Goal: Task Accomplishment & Management: Manage account settings

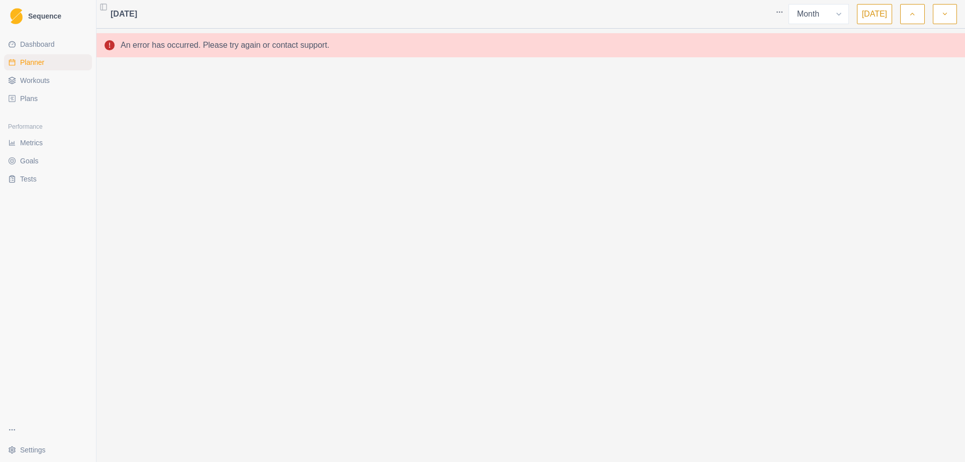
select select "month"
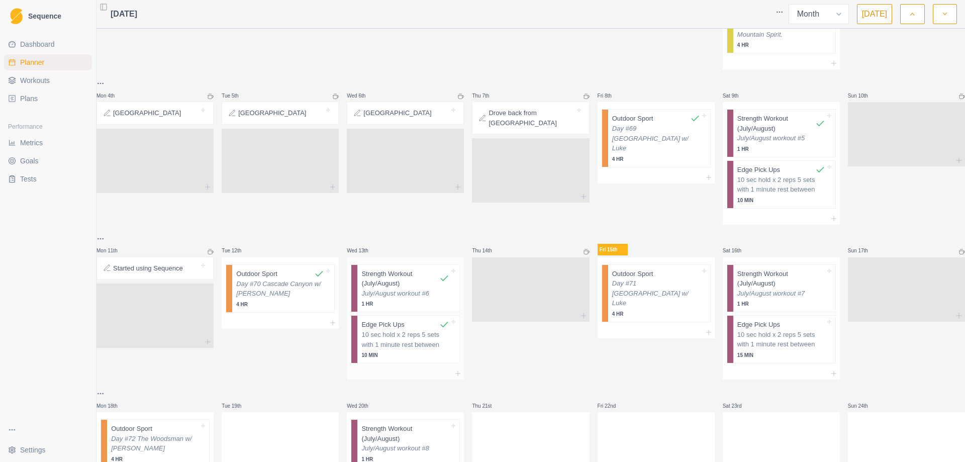
scroll to position [251, 0]
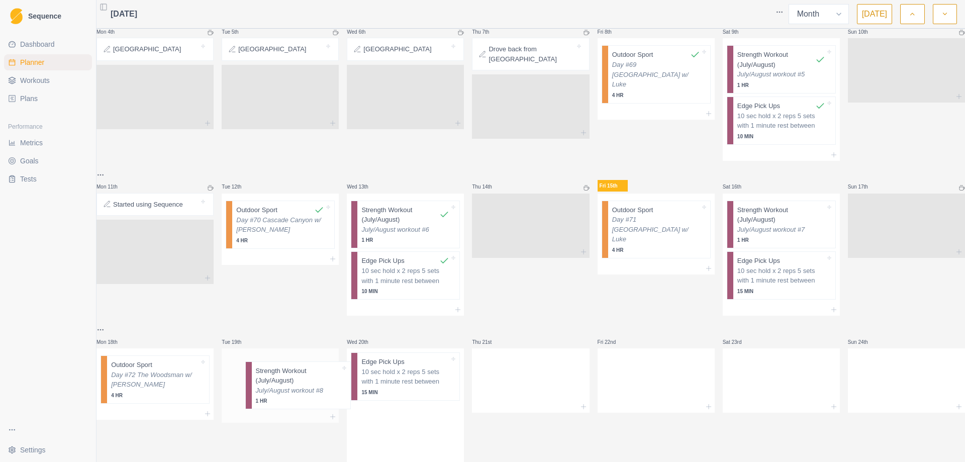
drag, startPoint x: 419, startPoint y: 385, endPoint x: 308, endPoint y: 387, distance: 111.1
click at [308, 387] on div "Mon 28th Tue 29th Outdoor Sport Day #66 [GEOGRAPHIC_DATA] w/ [PERSON_NAME] 4 HR…" at bounding box center [531, 167] width 869 height 799
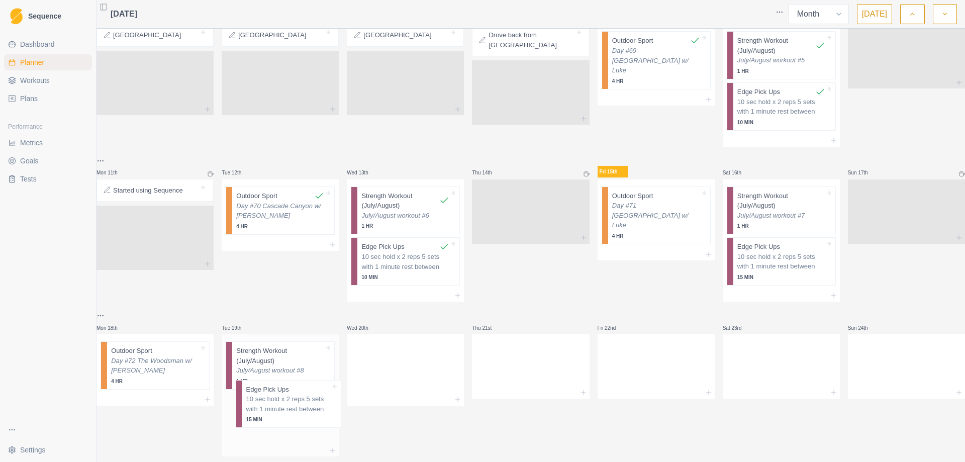
drag, startPoint x: 415, startPoint y: 371, endPoint x: 295, endPoint y: 408, distance: 125.3
click at [295, 408] on div "Mon 28th Tue 29th Outdoor Sport Day #66 [GEOGRAPHIC_DATA] w/ [PERSON_NAME] 4 HR…" at bounding box center [531, 153] width 869 height 799
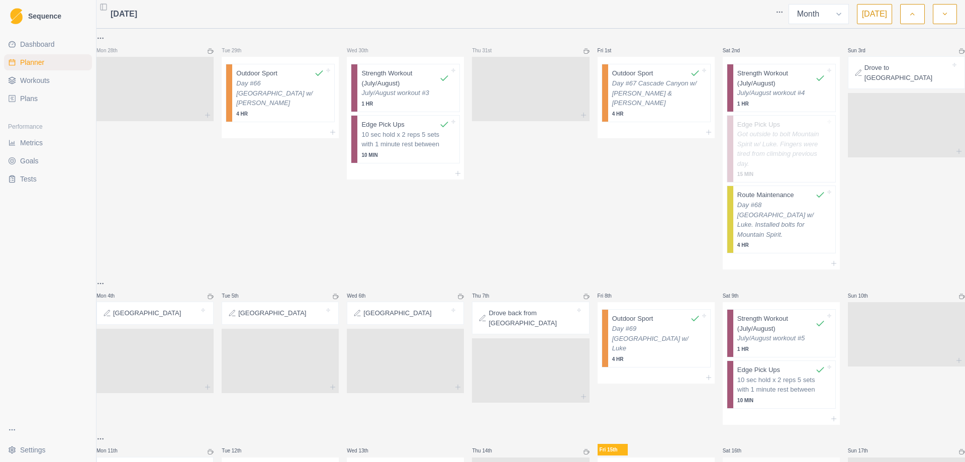
scroll to position [0, 0]
click at [915, 20] on button "button" at bounding box center [912, 14] width 24 height 20
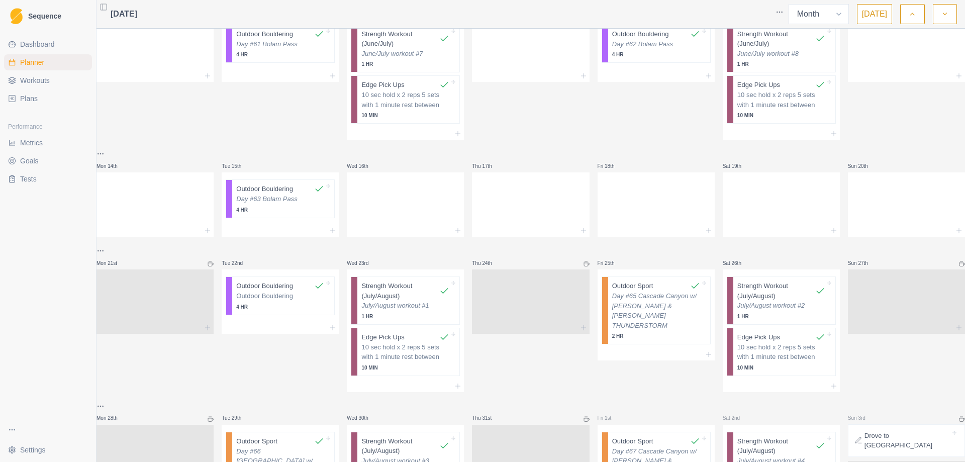
scroll to position [188, 0]
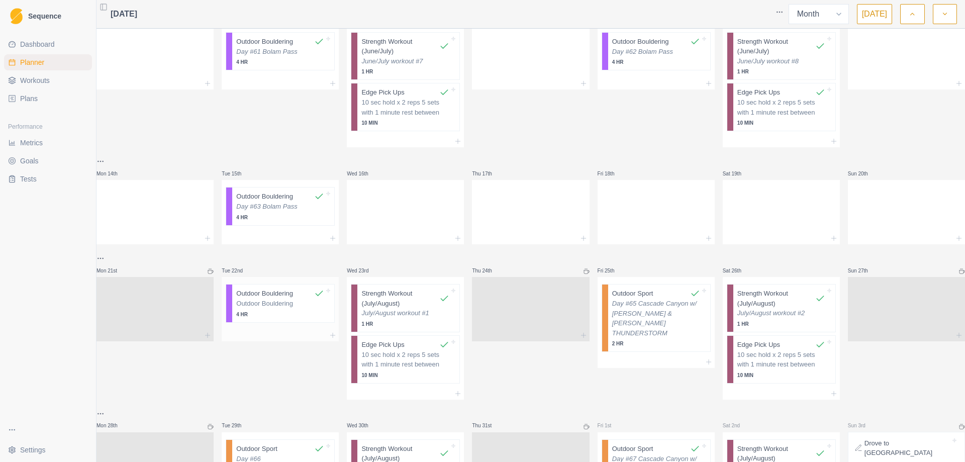
click at [278, 312] on p "4 HR" at bounding box center [280, 315] width 88 height 8
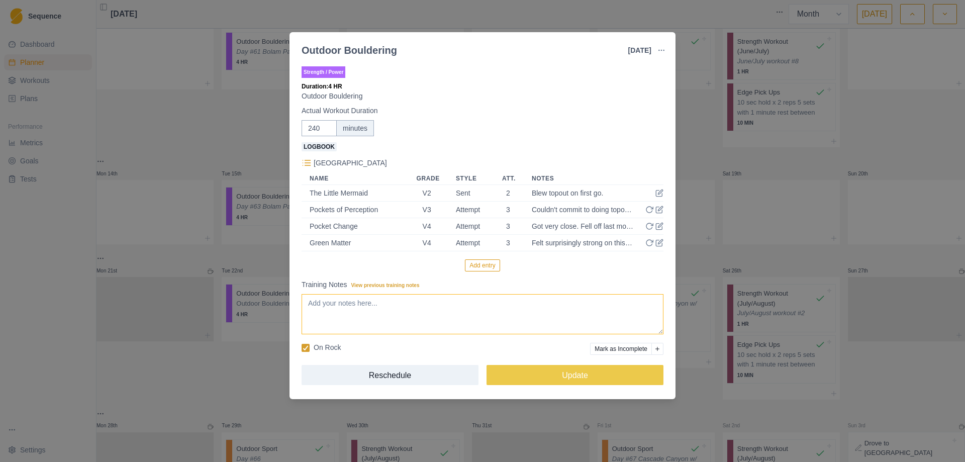
click at [426, 323] on textarea "Training Notes View previous training notes" at bounding box center [483, 314] width 362 height 40
type textarea "Day #64 Sailing Hawks"
click at [565, 378] on button "Update" at bounding box center [575, 375] width 177 height 20
click at [575, 375] on button "Update" at bounding box center [575, 375] width 177 height 20
click at [749, 159] on div "Outdoor Bouldering [DATE] Link To Goal View Workout Metrics Edit Original Worko…" at bounding box center [482, 231] width 965 height 462
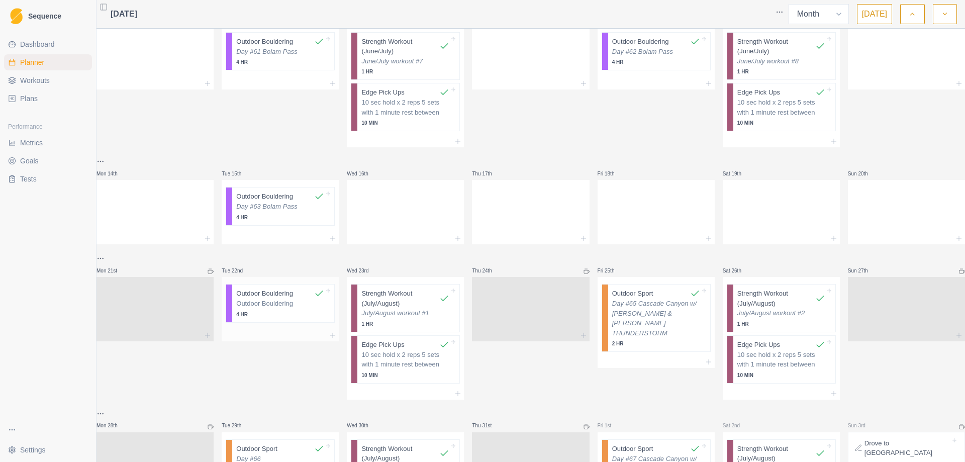
click at [282, 305] on p "Outdoor Bouldering" at bounding box center [280, 304] width 88 height 10
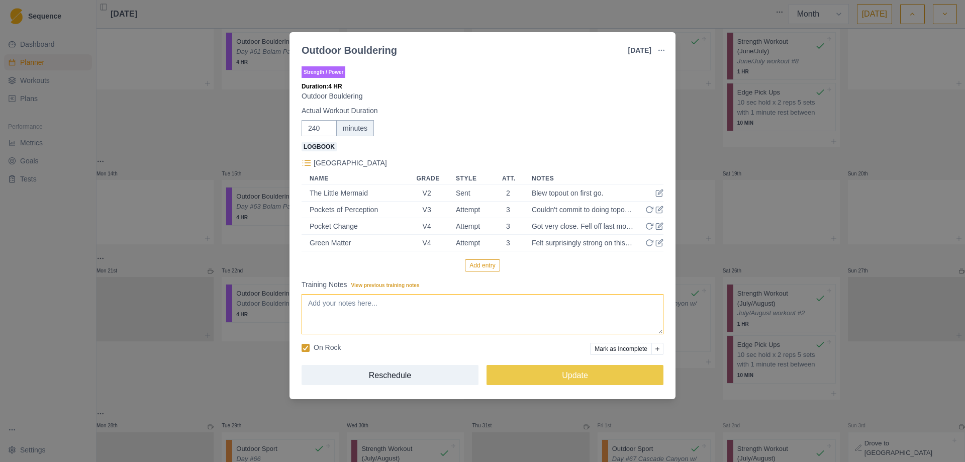
click at [414, 320] on textarea "Training Notes View previous training notes" at bounding box center [483, 314] width 362 height 40
type textarea "Day #64 Sailing Hawks"
click at [568, 378] on button "Update" at bounding box center [575, 375] width 177 height 20
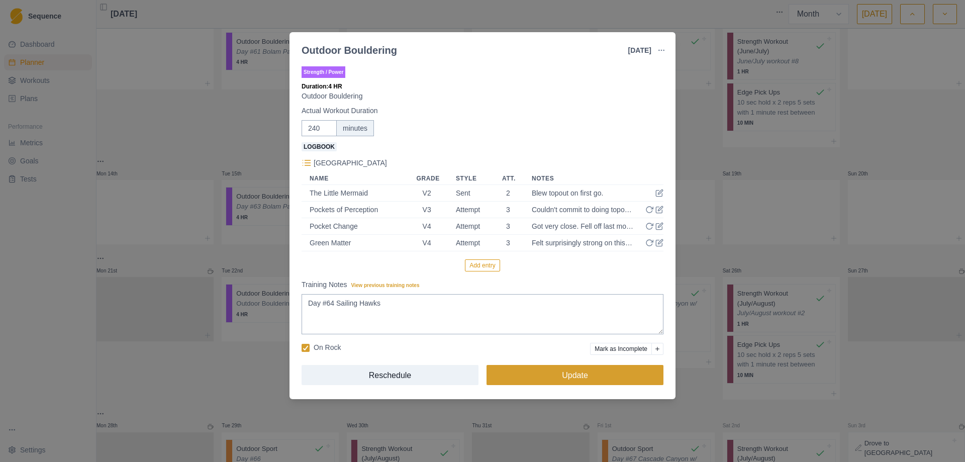
click at [568, 378] on button "Update" at bounding box center [575, 375] width 177 height 20
click at [723, 258] on div "Outdoor Bouldering [DATE] Link To Goal View Workout Metrics Edit Original Worko…" at bounding box center [482, 231] width 965 height 462
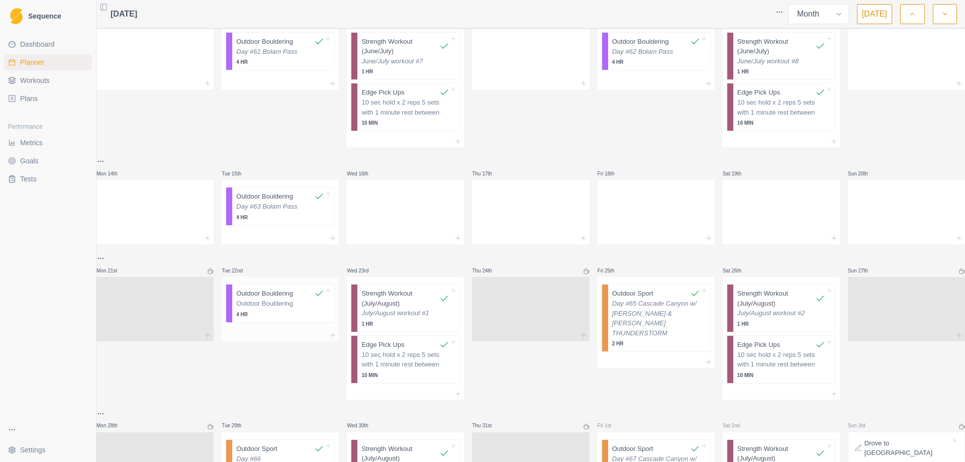
click at [260, 315] on p "4 HR" at bounding box center [280, 315] width 88 height 8
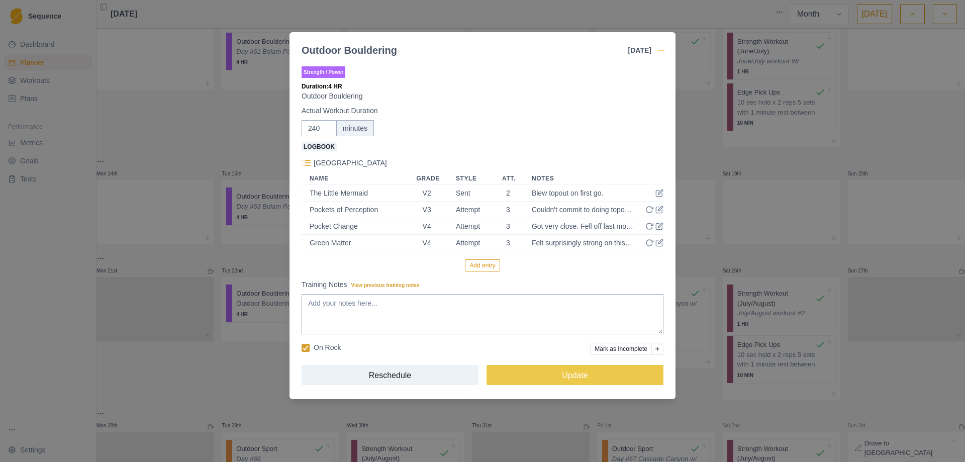
click at [662, 47] on icon "button" at bounding box center [662, 50] width 8 height 8
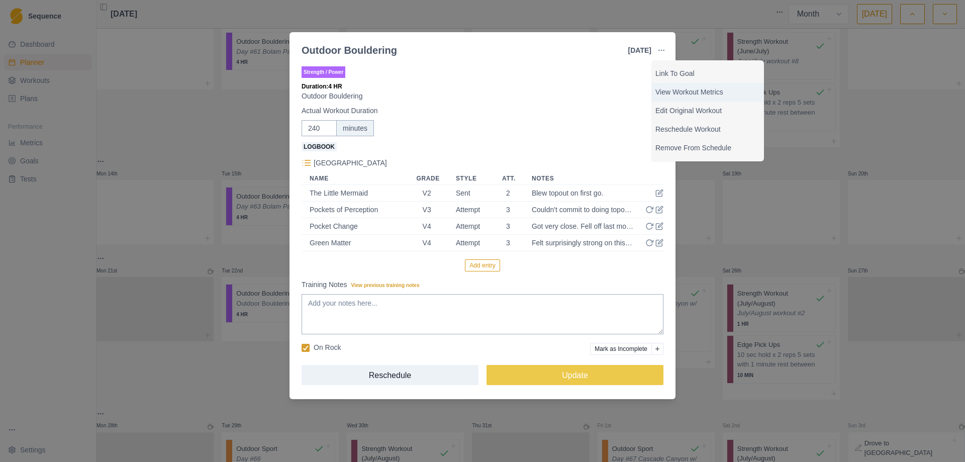
click at [694, 94] on p "View Workout Metrics" at bounding box center [708, 92] width 105 height 11
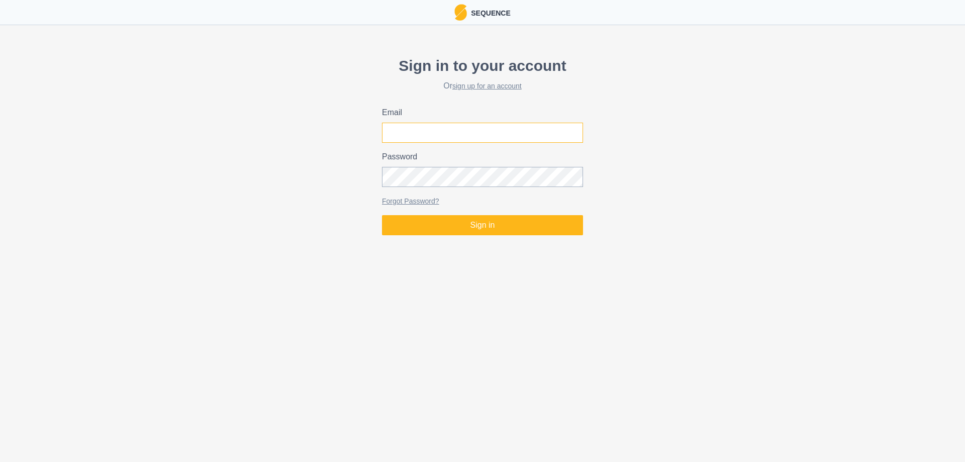
type input "[EMAIL_ADDRESS][DOMAIN_NAME]"
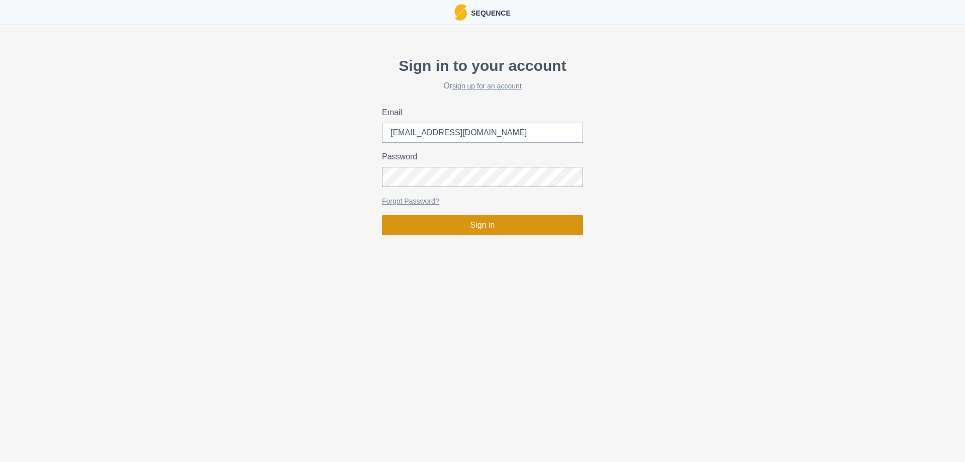
click at [469, 218] on button "Sign in" at bounding box center [482, 225] width 201 height 20
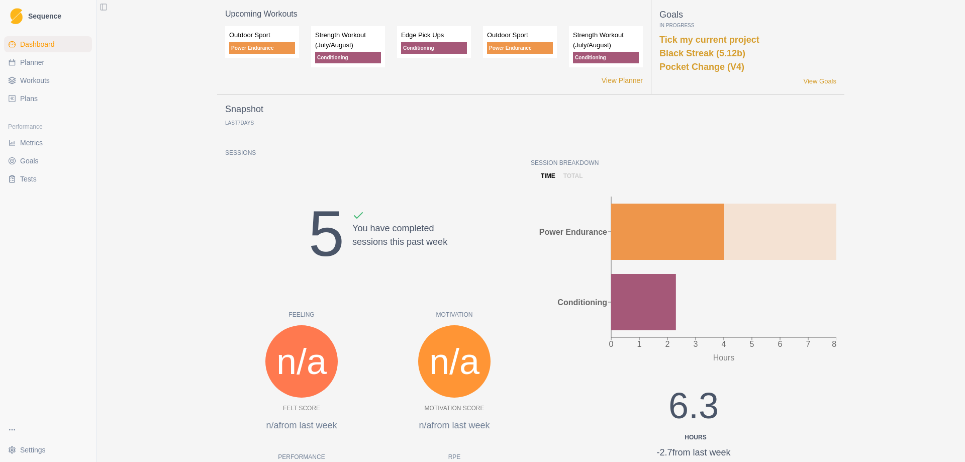
click at [28, 62] on span "Planner" at bounding box center [32, 62] width 24 height 10
select select "month"
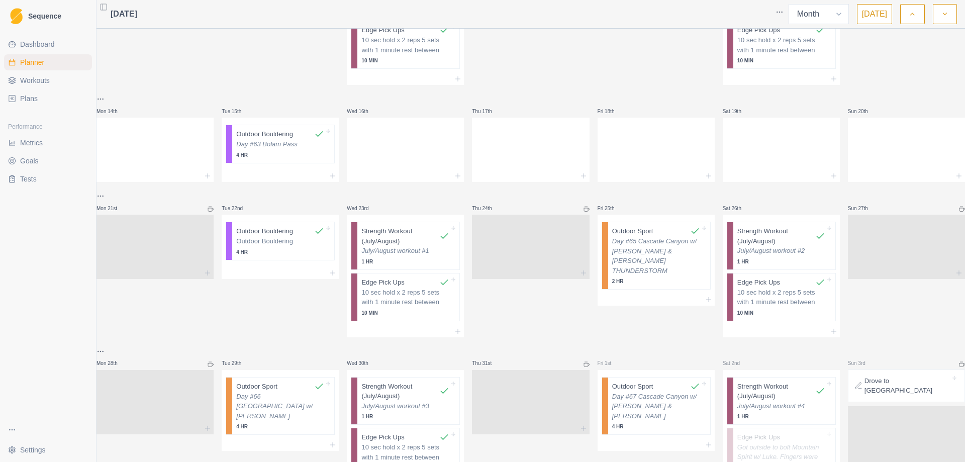
scroll to position [251, 0]
click at [266, 245] on p "Outdoor Bouldering" at bounding box center [280, 240] width 88 height 10
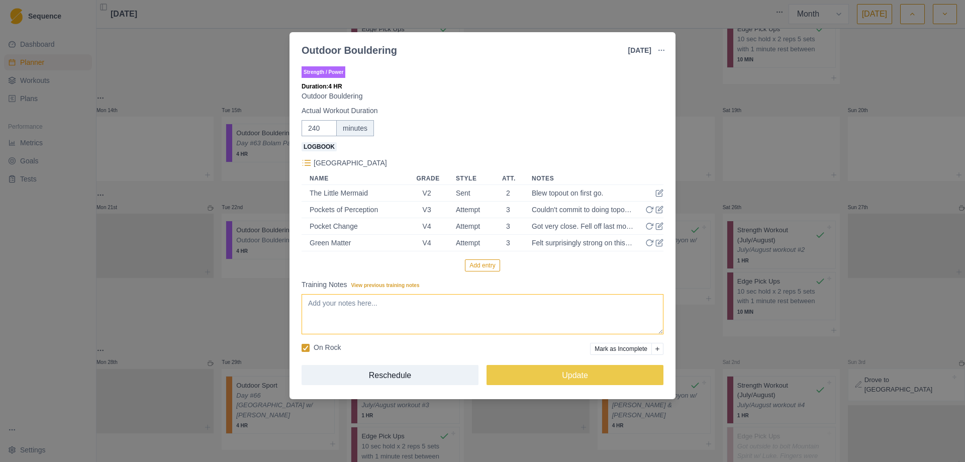
click at [434, 315] on textarea "Training Notes View previous training notes" at bounding box center [483, 314] width 362 height 40
type textarea "Day #64 Sailing Hawks"
click at [579, 378] on button "Update" at bounding box center [575, 375] width 177 height 20
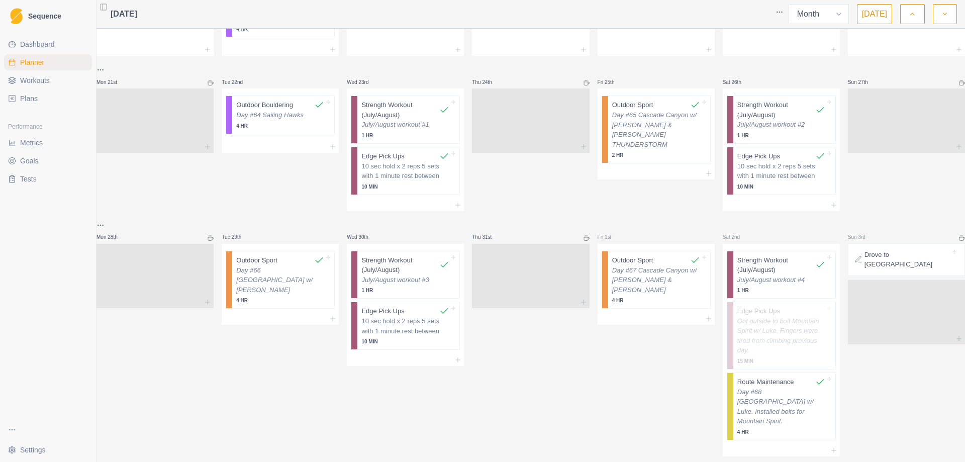
scroll to position [389, 0]
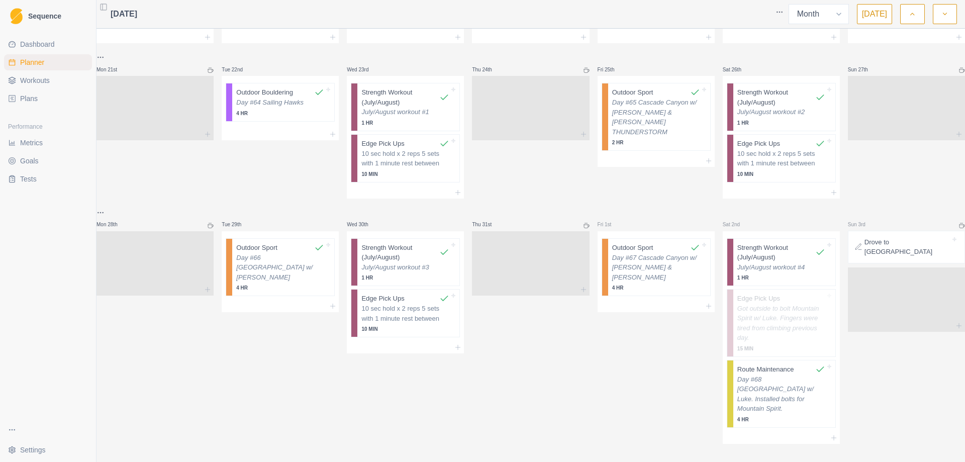
click at [945, 13] on icon "button" at bounding box center [945, 14] width 7 height 10
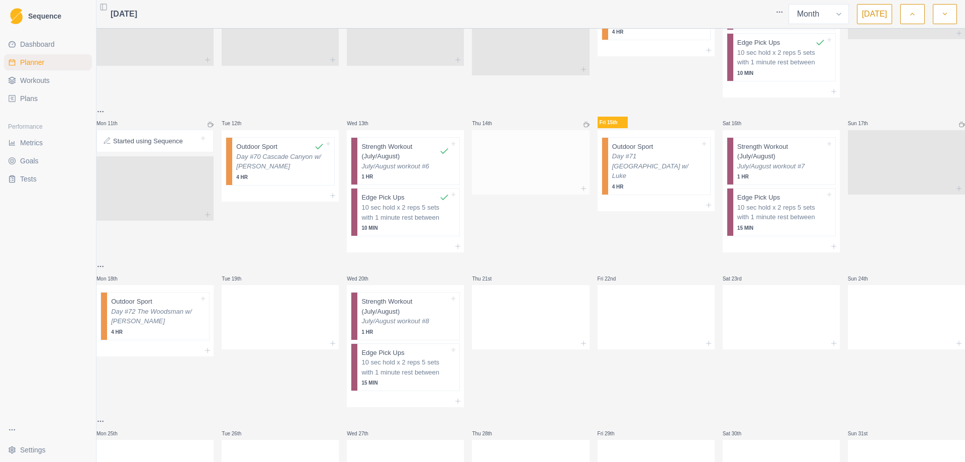
scroll to position [352, 0]
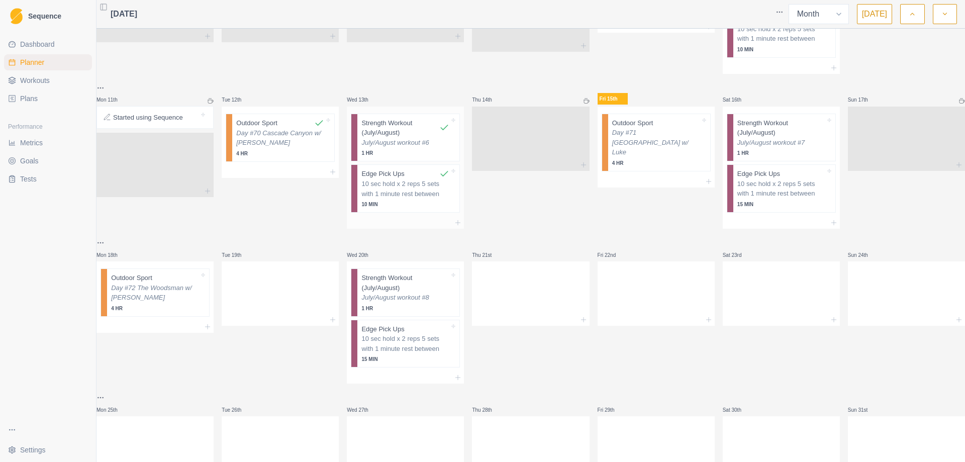
click at [412, 187] on p "10 sec hold x 2 reps 5 sets with 1 minute rest between" at bounding box center [405, 189] width 88 height 20
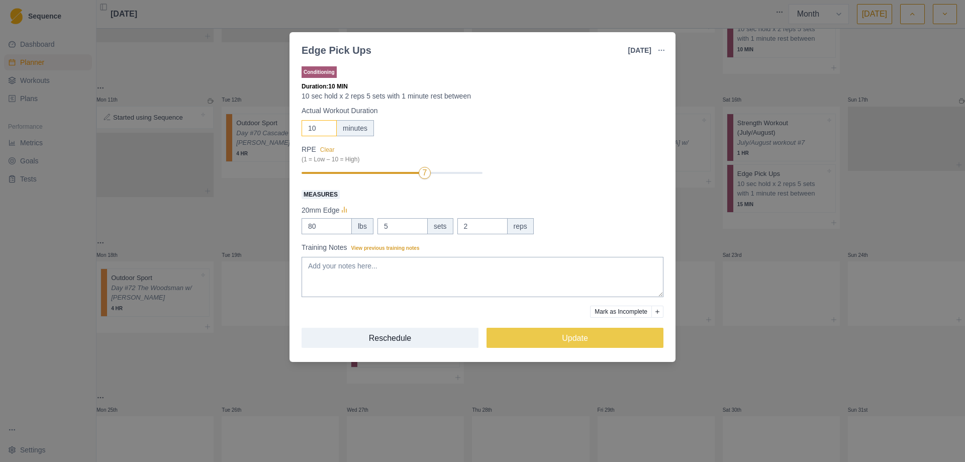
click at [320, 126] on input "10" at bounding box center [319, 128] width 35 height 16
type input "15"
click at [579, 338] on button "Update" at bounding box center [575, 338] width 177 height 20
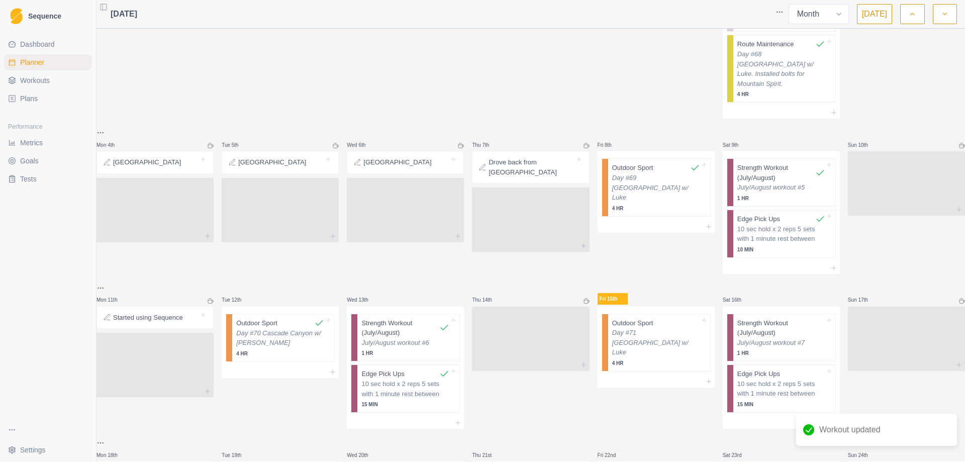
scroll to position [151, 0]
click at [783, 231] on p "10 sec hold x 2 reps 5 sets with 1 minute rest between" at bounding box center [781, 235] width 88 height 20
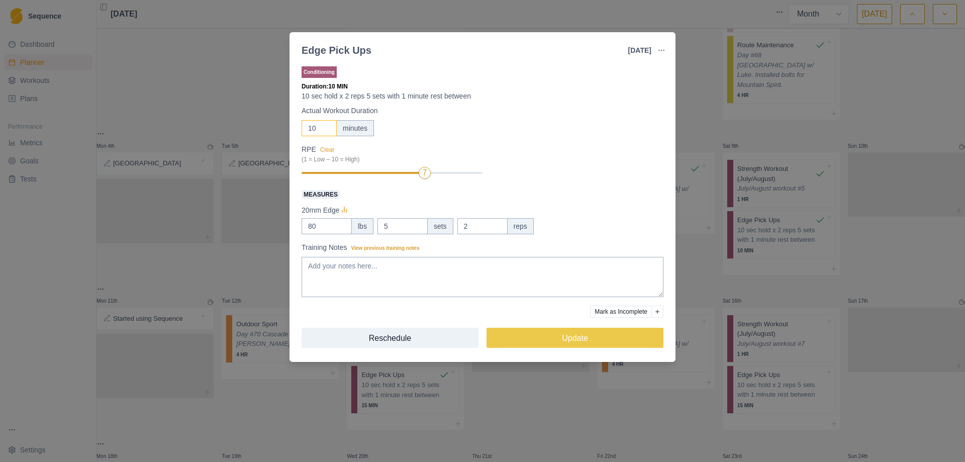
click at [321, 129] on input "10" at bounding box center [319, 128] width 35 height 16
type input "15"
click at [573, 335] on button "Update" at bounding box center [575, 338] width 177 height 20
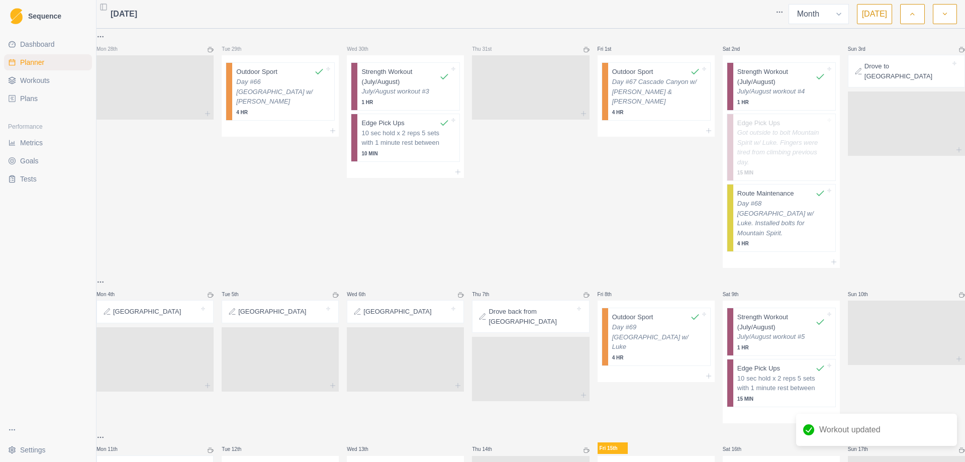
scroll to position [0, 0]
click at [400, 140] on p "10 sec hold x 2 reps 5 sets with 1 minute rest between" at bounding box center [405, 141] width 88 height 20
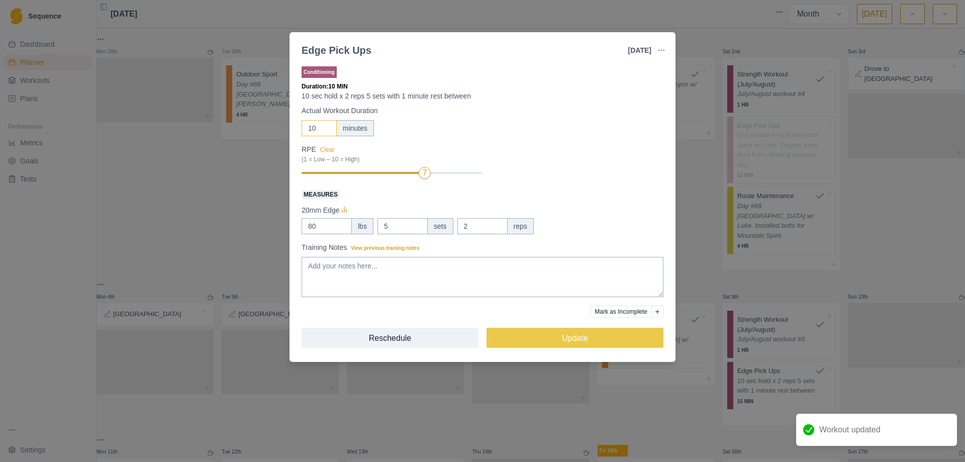
click at [322, 130] on input "10" at bounding box center [319, 128] width 35 height 16
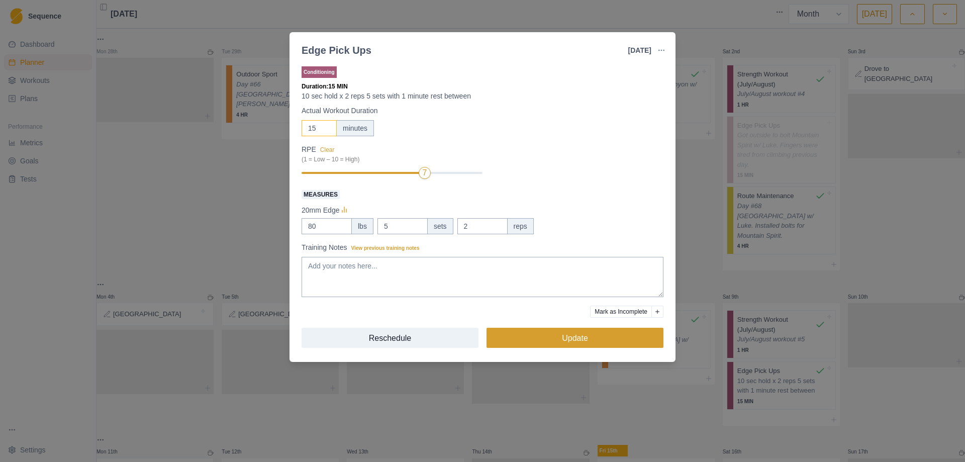
type input "15"
click at [561, 343] on button "Update" at bounding box center [575, 338] width 177 height 20
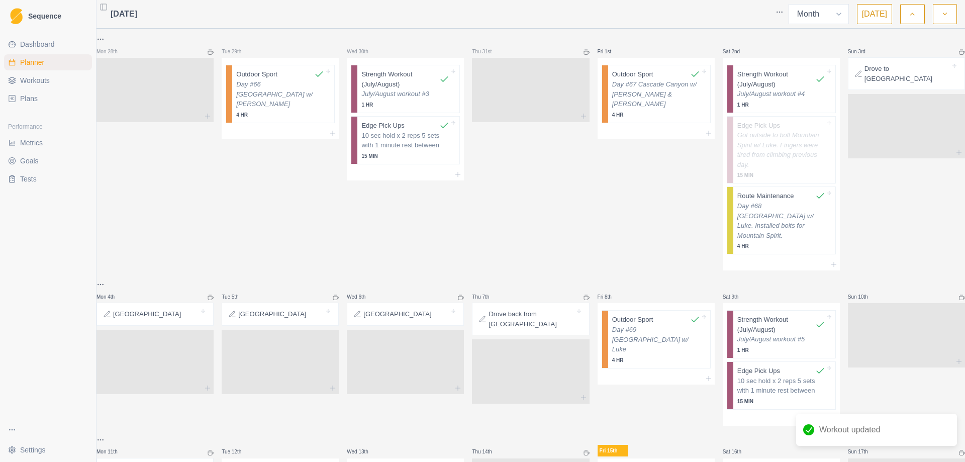
click at [914, 12] on icon "button" at bounding box center [912, 14] width 7 height 10
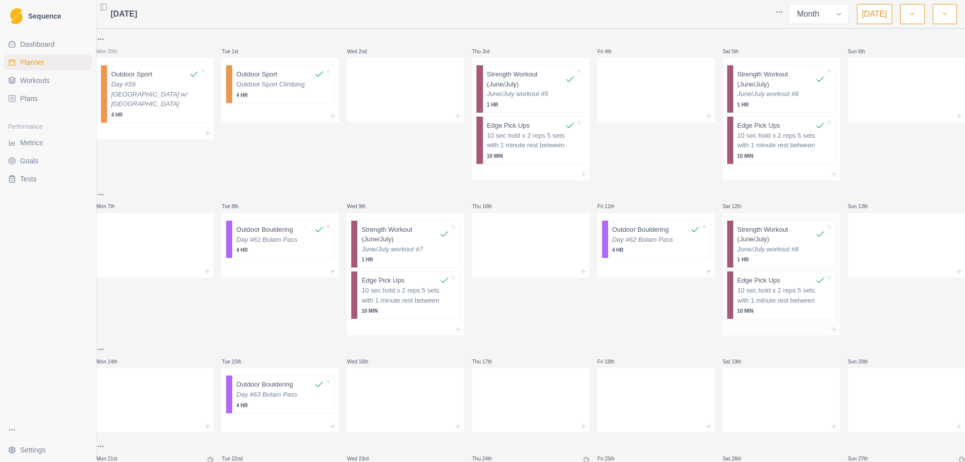
click at [787, 299] on p "10 sec hold x 2 reps 5 sets with 1 minute rest between" at bounding box center [781, 296] width 88 height 20
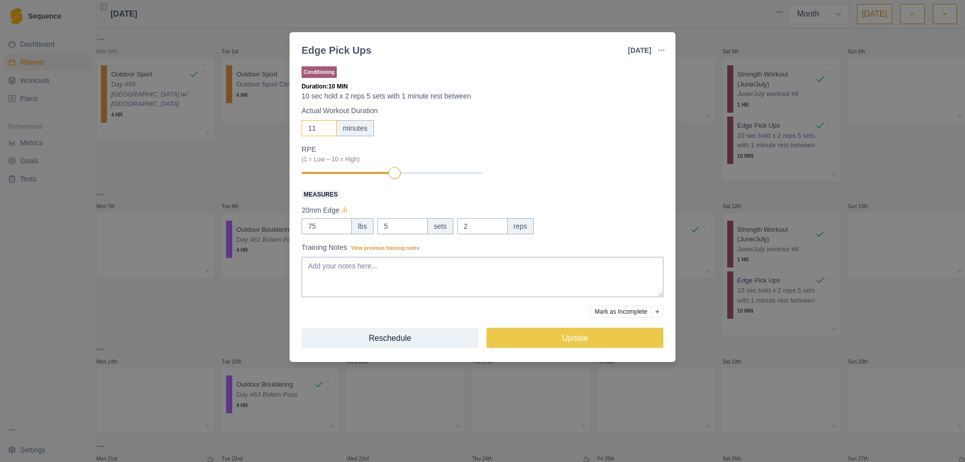
click at [326, 124] on input "11" at bounding box center [319, 128] width 35 height 16
click at [326, 124] on input "12" at bounding box center [319, 128] width 35 height 16
click at [326, 124] on input "13" at bounding box center [319, 128] width 35 height 16
click at [326, 124] on input "14" at bounding box center [319, 128] width 35 height 16
type input "15"
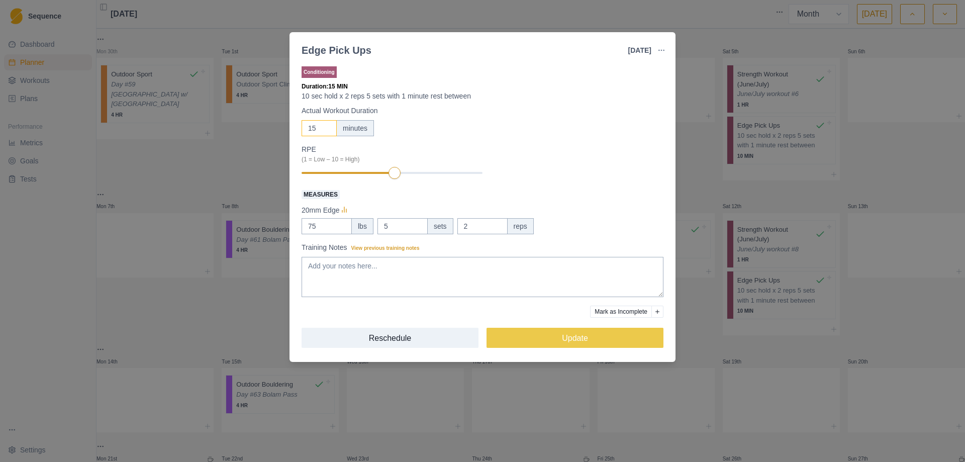
click at [326, 124] on input "15" at bounding box center [319, 128] width 35 height 16
click at [569, 339] on button "Update" at bounding box center [575, 338] width 177 height 20
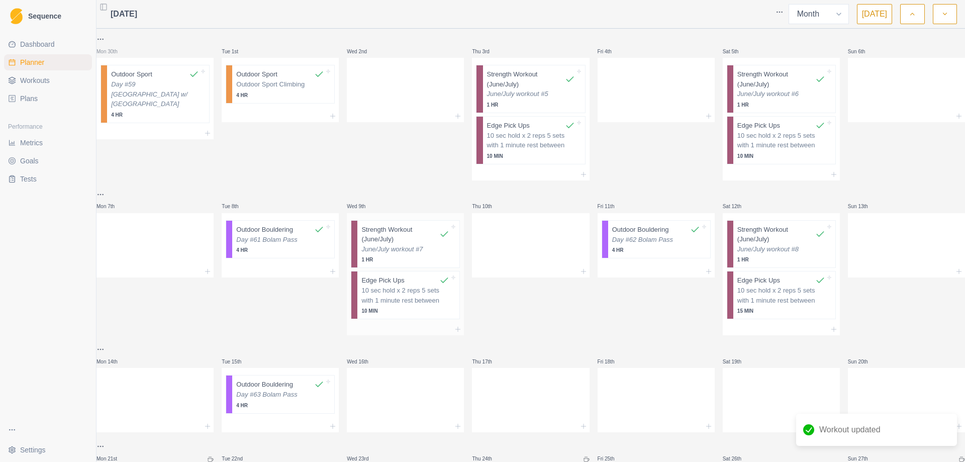
click at [401, 300] on p "10 sec hold x 2 reps 5 sets with 1 minute rest between" at bounding box center [405, 296] width 88 height 20
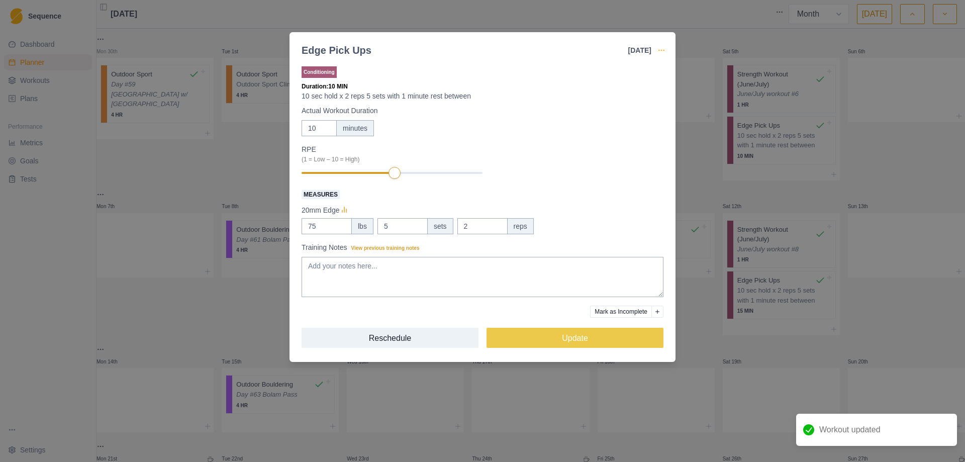
click at [661, 48] on icon "button" at bounding box center [662, 50] width 8 height 8
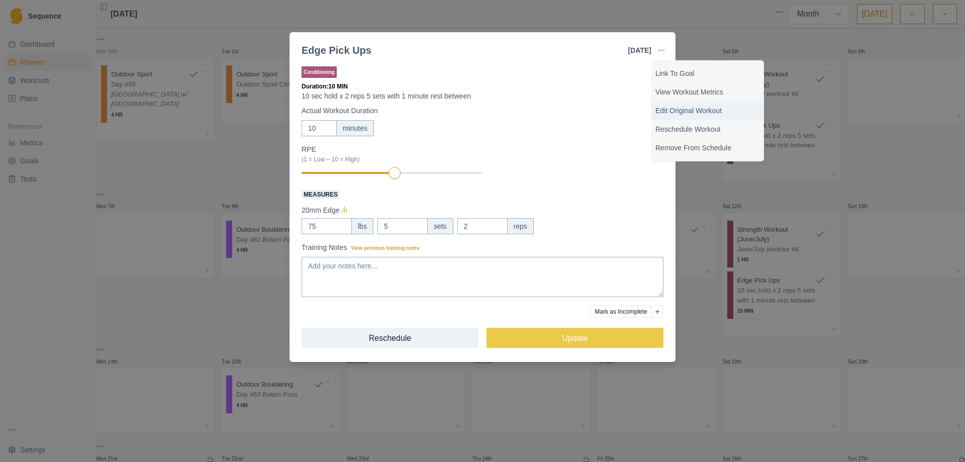
click at [695, 110] on p "Edit Original Workout" at bounding box center [708, 111] width 105 height 11
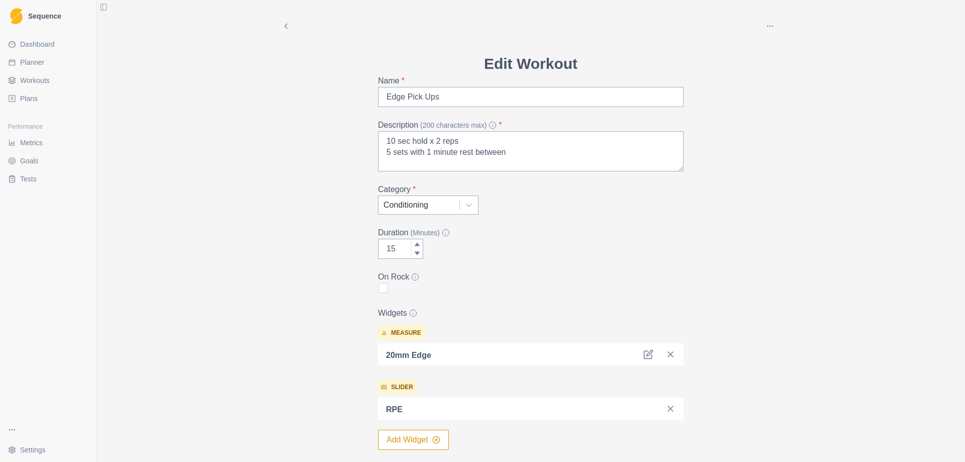
select select "month"
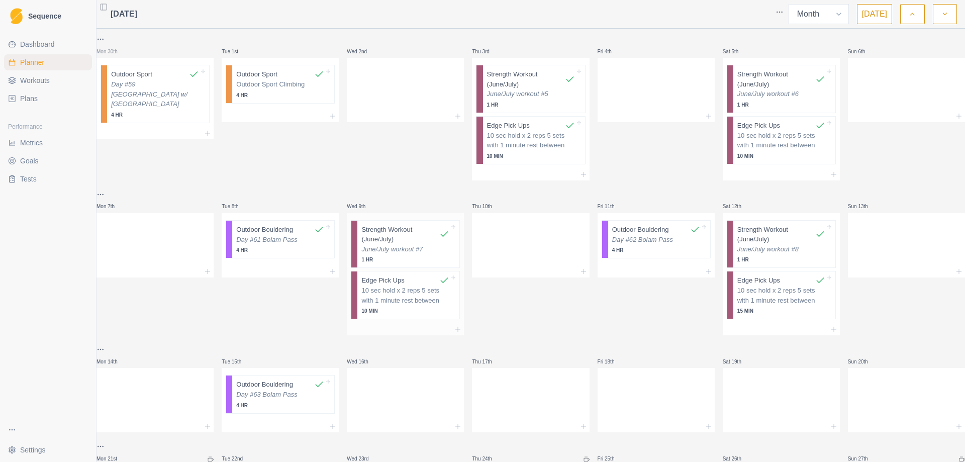
click at [394, 296] on p "10 sec hold x 2 reps 5 sets with 1 minute rest between" at bounding box center [405, 296] width 88 height 20
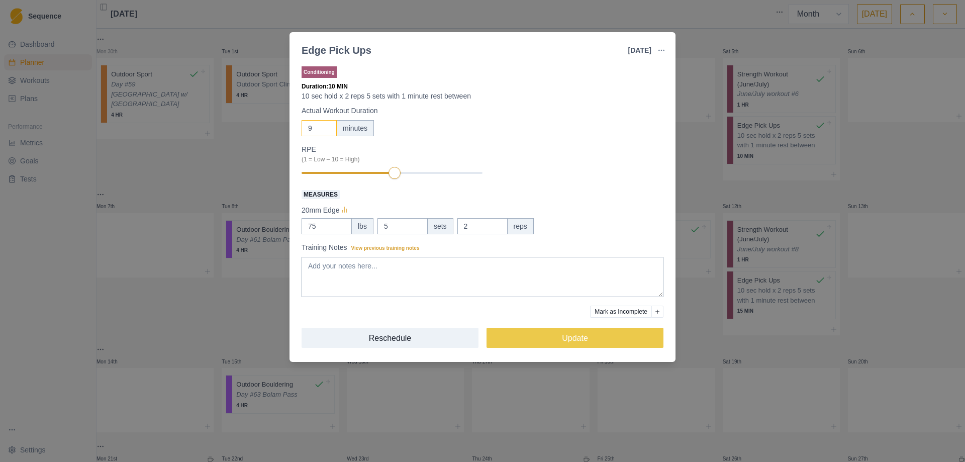
type input "9"
click at [326, 131] on input "9" at bounding box center [319, 128] width 35 height 16
type input "15"
click at [578, 336] on button "Update" at bounding box center [575, 338] width 177 height 20
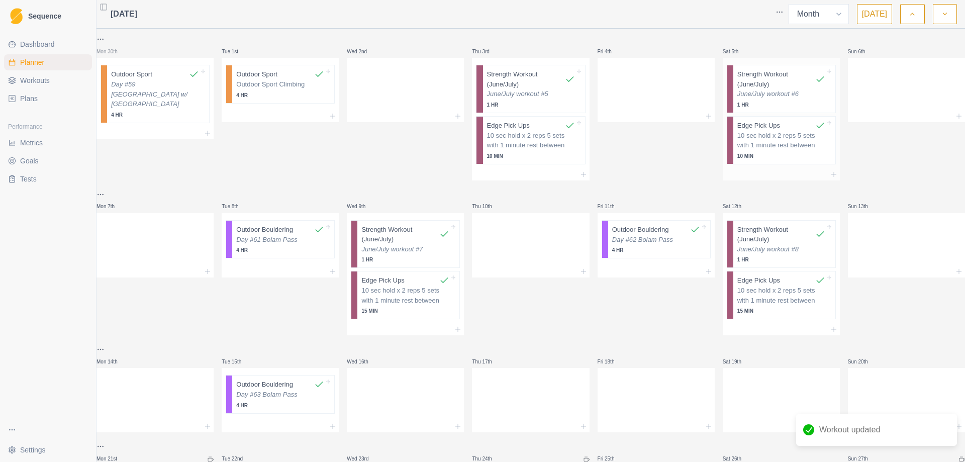
click at [753, 150] on p "10 sec hold x 2 reps 5 sets with 1 minute rest between" at bounding box center [781, 141] width 88 height 20
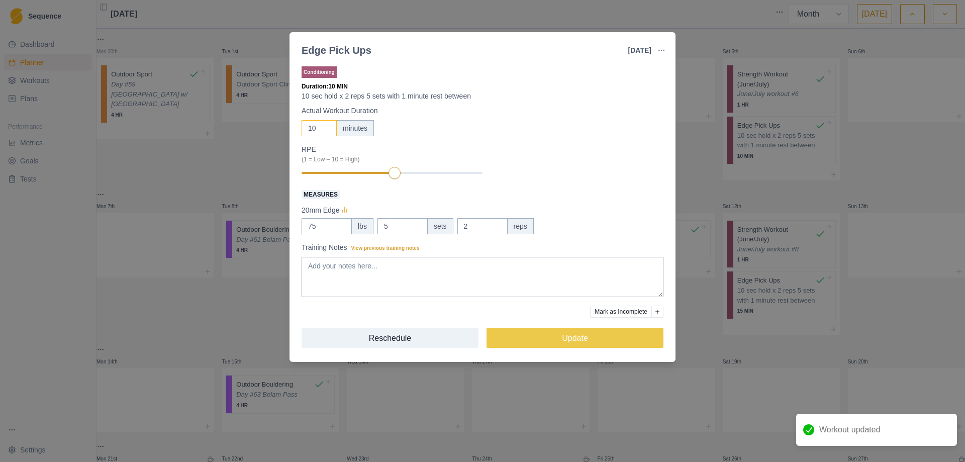
click at [319, 127] on input "10" at bounding box center [319, 128] width 35 height 16
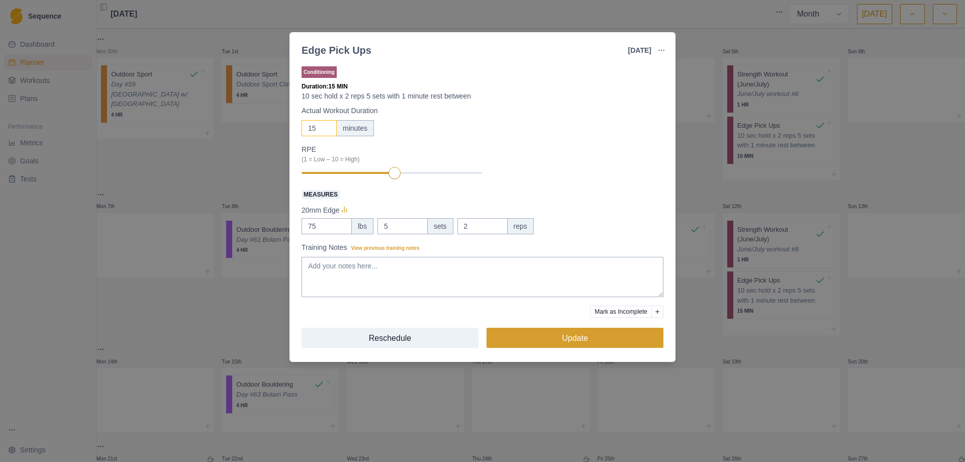
type input "15"
click at [575, 335] on button "Update" at bounding box center [575, 338] width 177 height 20
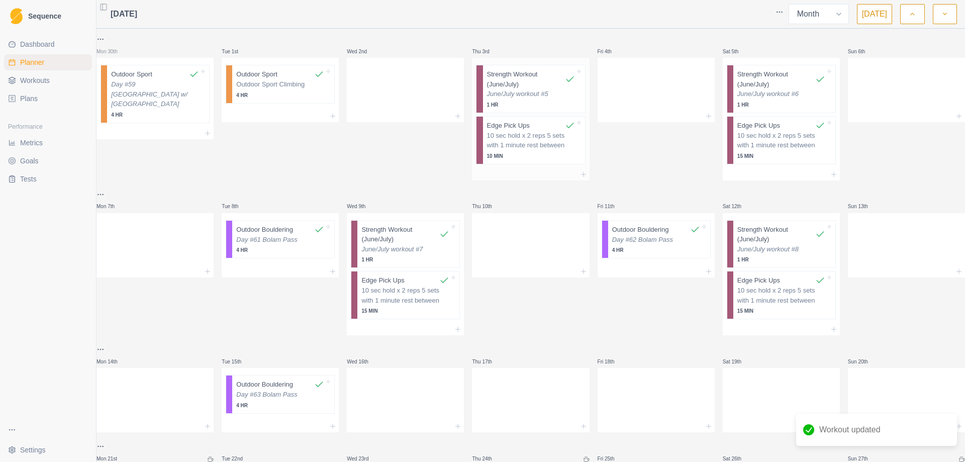
click at [527, 146] on p "10 sec hold x 2 reps 5 sets with 1 minute rest between" at bounding box center [531, 141] width 88 height 20
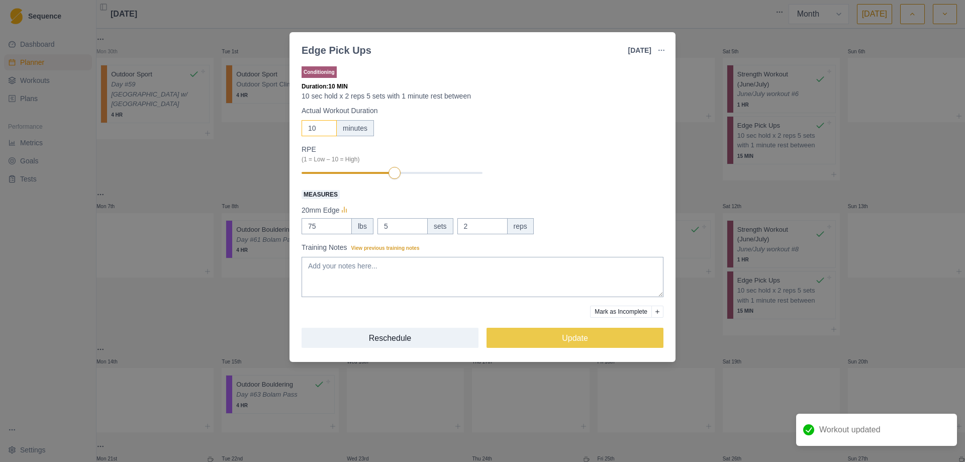
click at [318, 130] on input "10" at bounding box center [319, 128] width 35 height 16
type input "15"
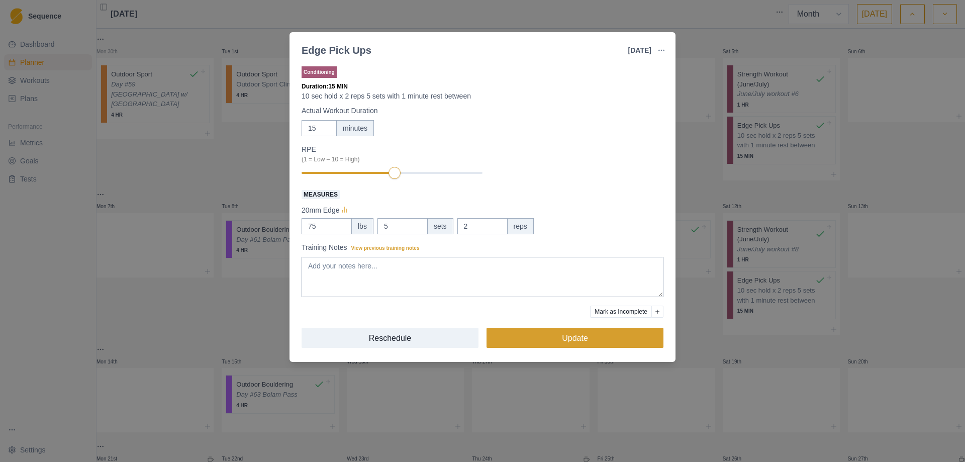
click at [571, 341] on button "Update" at bounding box center [575, 338] width 177 height 20
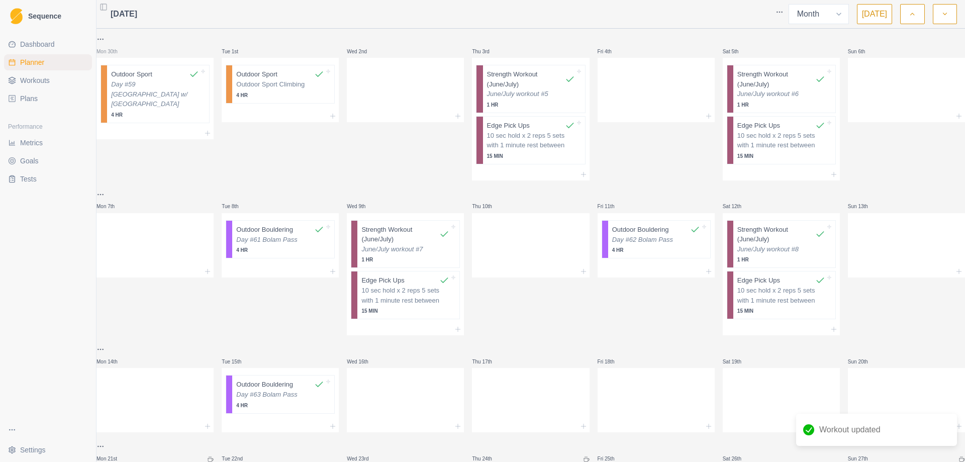
click at [916, 12] on button "button" at bounding box center [912, 14] width 24 height 20
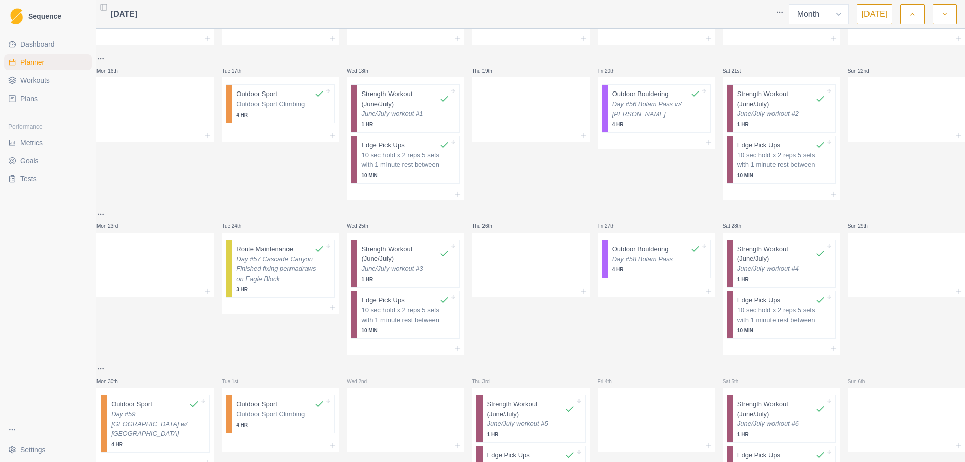
scroll to position [348, 0]
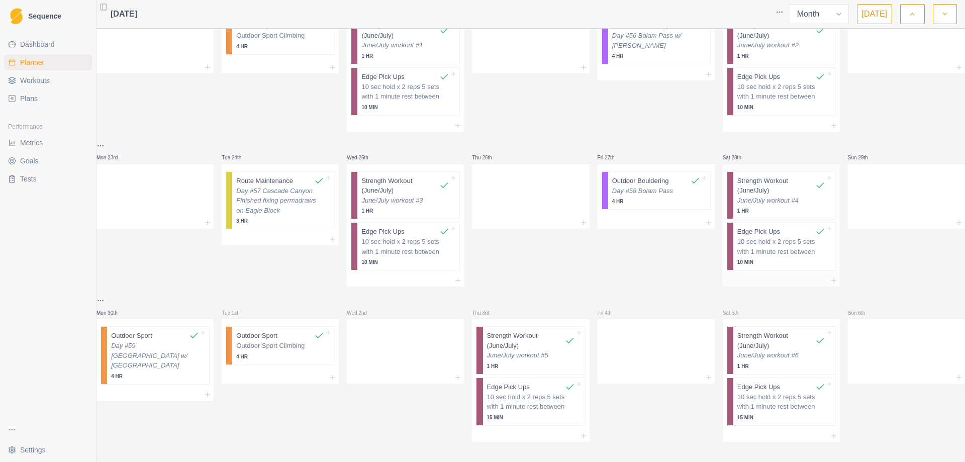
click at [776, 239] on p "10 sec hold x 2 reps 5 sets with 1 minute rest between" at bounding box center [781, 247] width 88 height 20
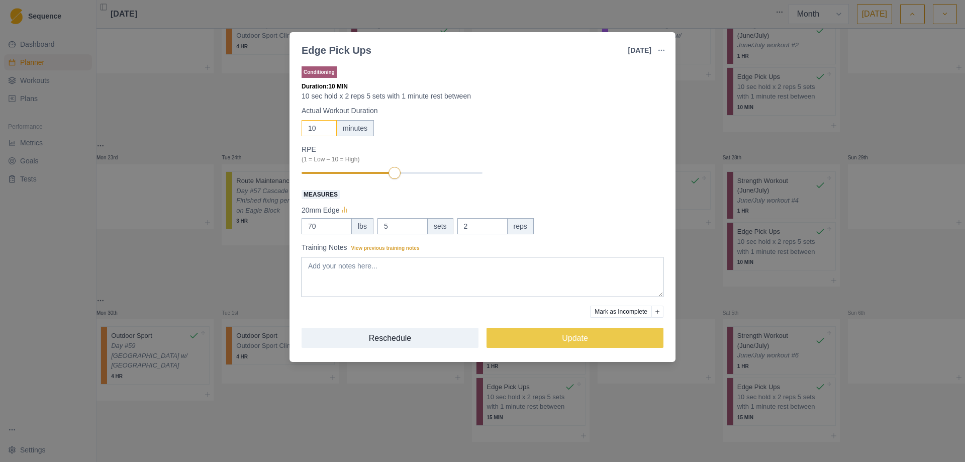
click at [319, 129] on input "10" at bounding box center [319, 128] width 35 height 16
type input "15"
click at [574, 334] on button "Update" at bounding box center [575, 338] width 177 height 20
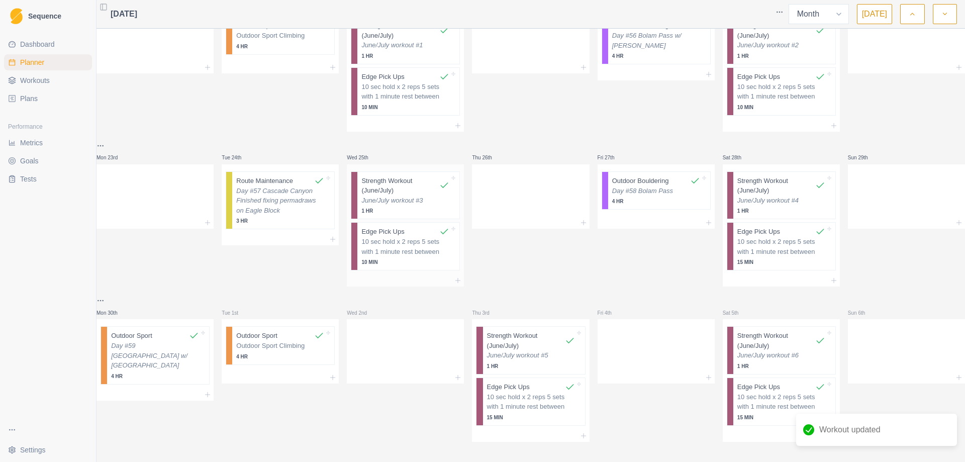
click at [409, 240] on p "10 sec hold x 2 reps 5 sets with 1 minute rest between" at bounding box center [405, 247] width 88 height 20
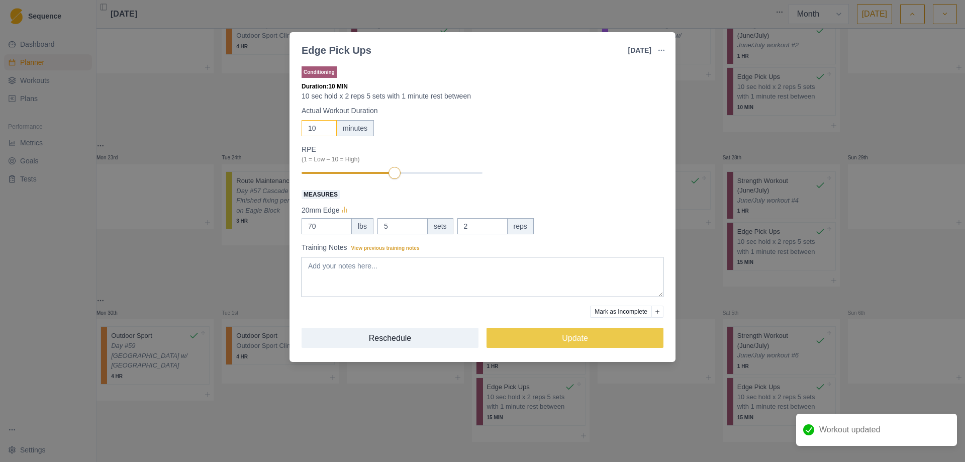
click at [320, 132] on input "10" at bounding box center [319, 128] width 35 height 16
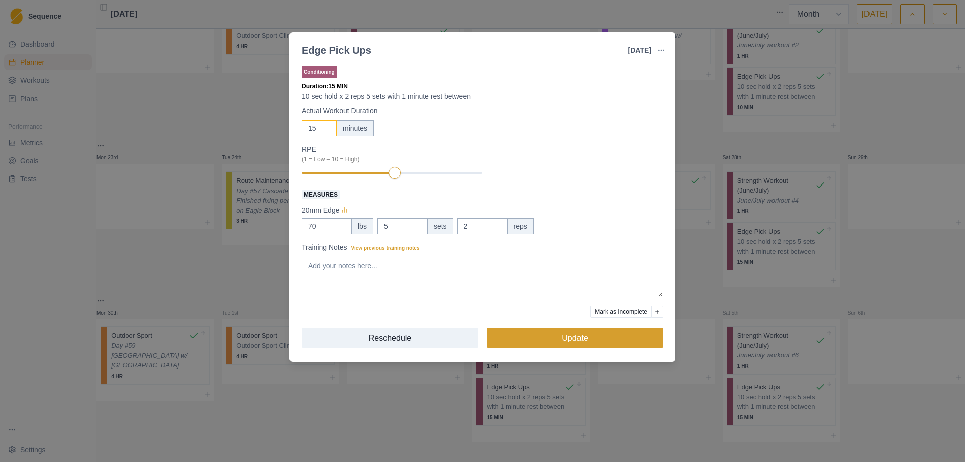
type input "15"
click at [560, 337] on button "Update" at bounding box center [575, 338] width 177 height 20
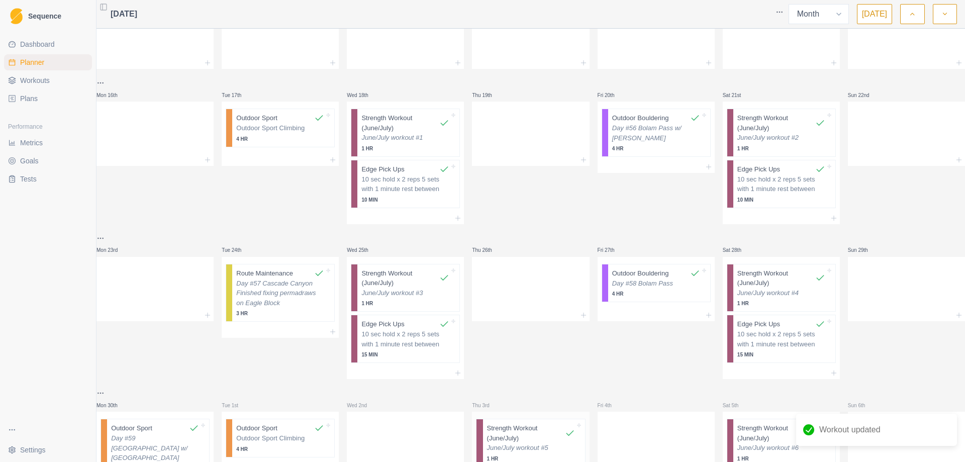
scroll to position [197, 0]
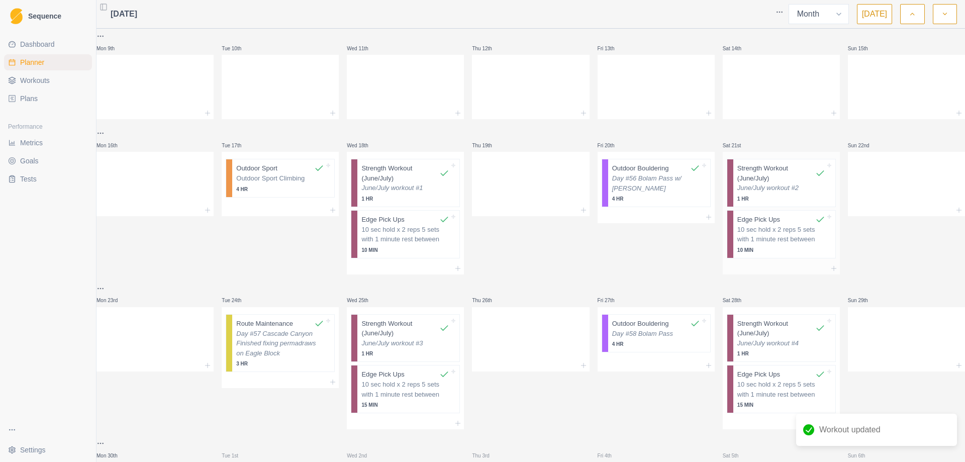
click at [764, 240] on p "10 sec hold x 2 reps 5 sets with 1 minute rest between" at bounding box center [781, 235] width 88 height 20
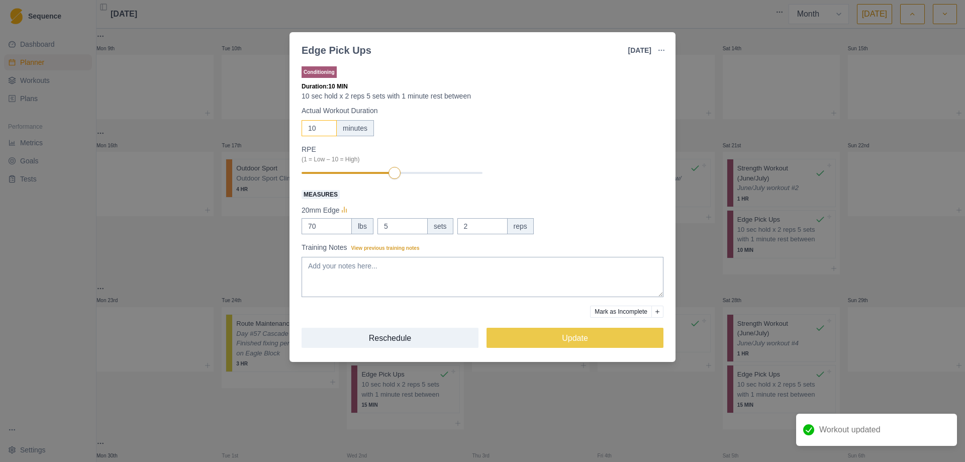
click at [316, 130] on input "10" at bounding box center [319, 128] width 35 height 16
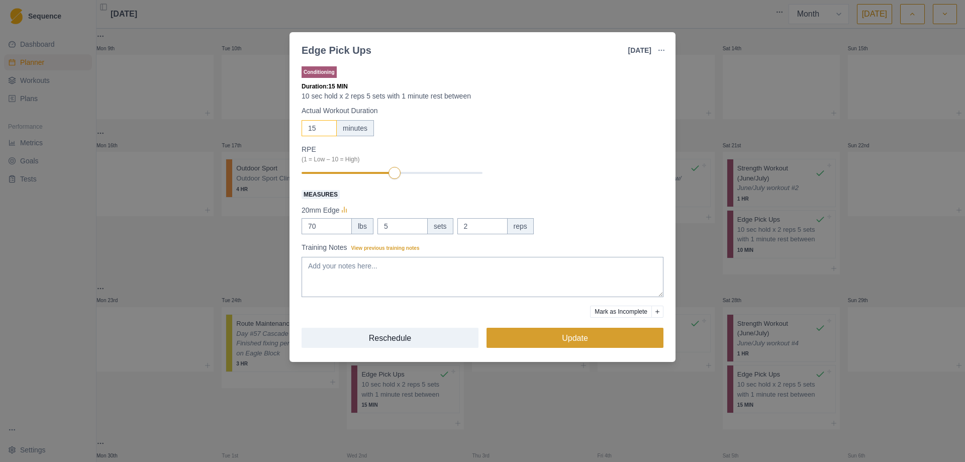
type input "15"
click at [574, 332] on button "Update" at bounding box center [575, 338] width 177 height 20
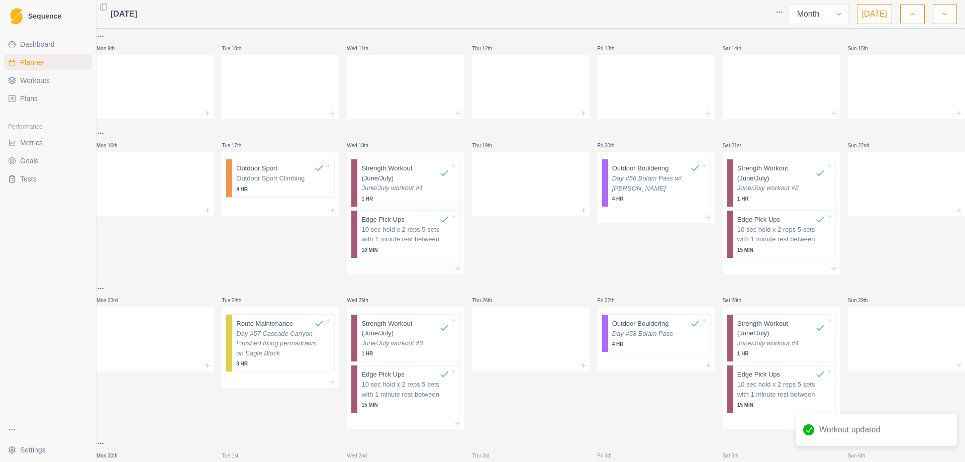
click at [390, 244] on div "10 sec hold x 2 reps 5 sets with 1 minute rest between 10 MIN" at bounding box center [405, 239] width 88 height 29
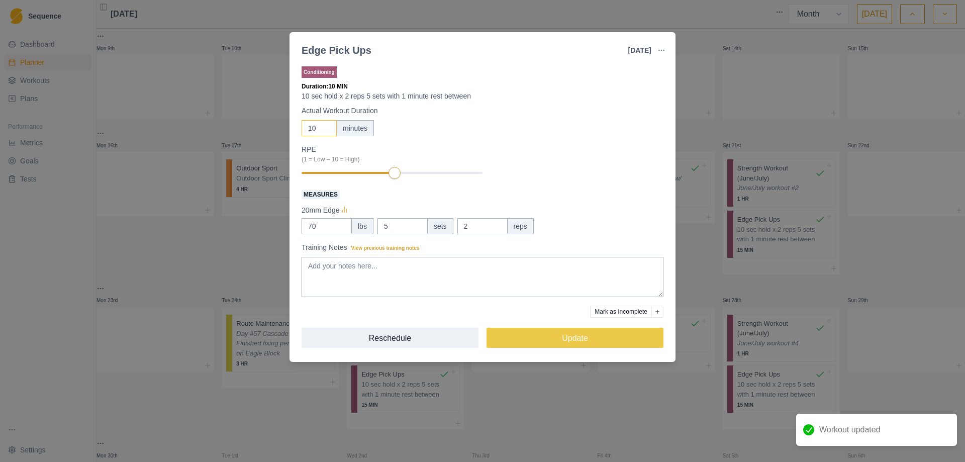
click at [316, 134] on input "10" at bounding box center [319, 128] width 35 height 16
type input "15"
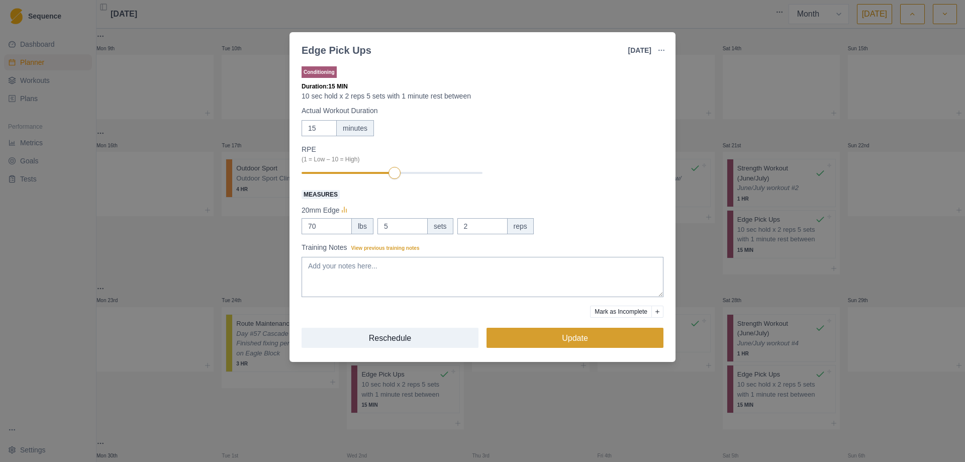
click at [570, 333] on button "Update" at bounding box center [575, 338] width 177 height 20
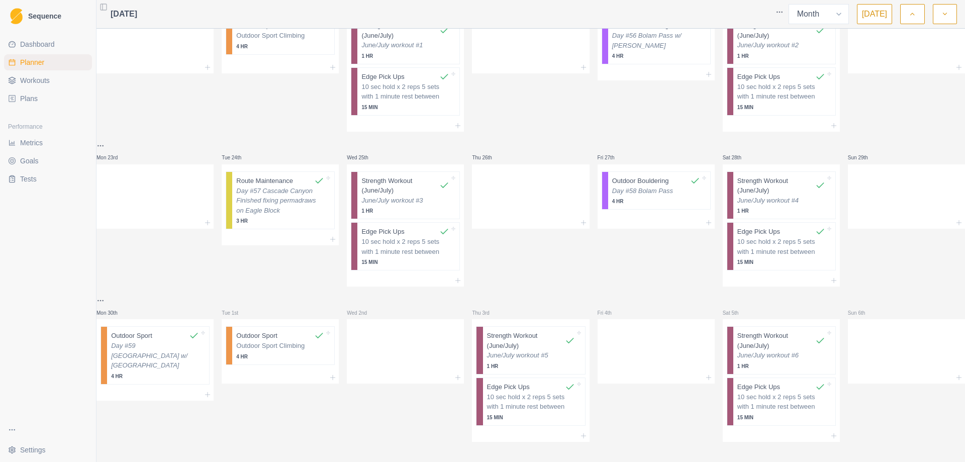
scroll to position [348, 0]
click at [944, 16] on icon "button" at bounding box center [945, 14] width 7 height 10
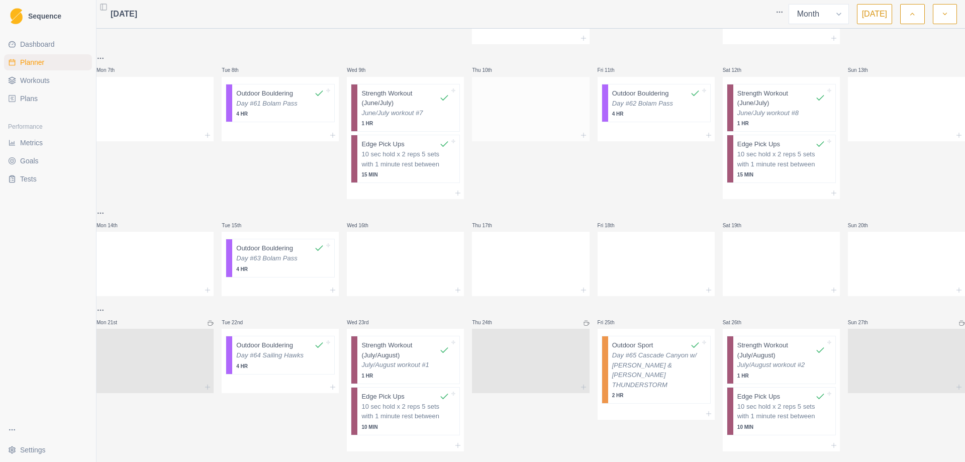
scroll to position [201, 0]
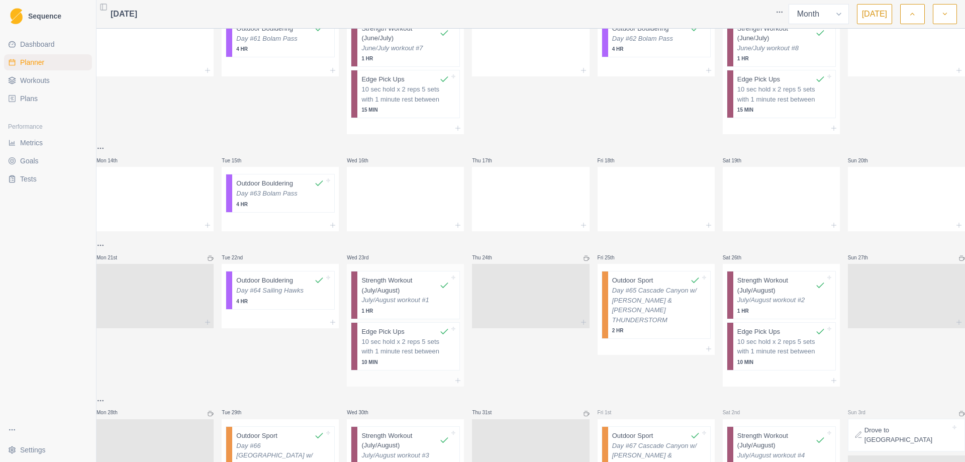
click at [394, 351] on p "10 sec hold x 2 reps 5 sets with 1 minute rest between" at bounding box center [405, 347] width 88 height 20
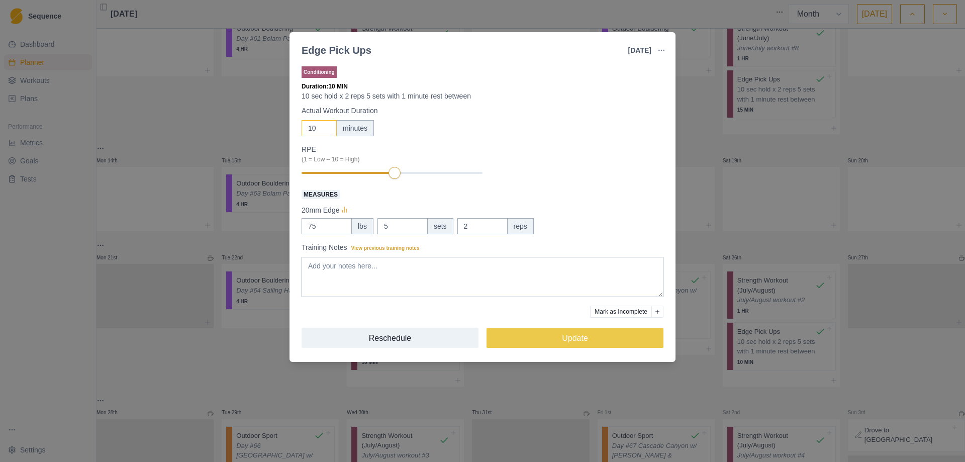
click at [315, 127] on input "10" at bounding box center [319, 128] width 35 height 16
type input "15"
click at [567, 334] on button "Update" at bounding box center [575, 338] width 177 height 20
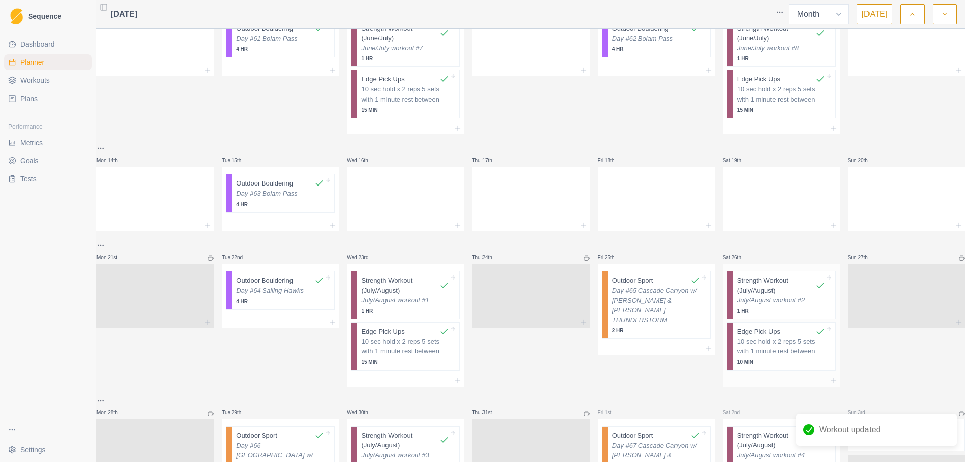
click at [777, 357] on div "10 sec hold x 2 reps 5 sets with 1 minute rest between 10 MIN" at bounding box center [781, 351] width 88 height 29
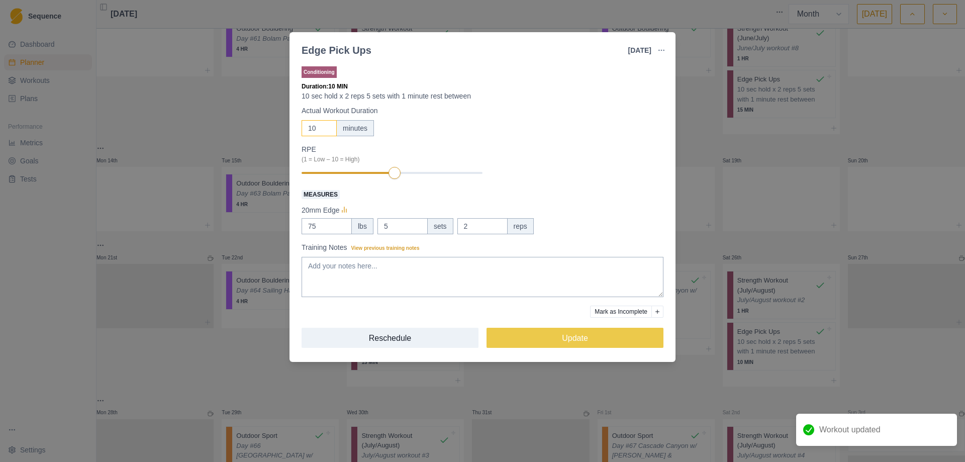
click at [316, 128] on input "10" at bounding box center [319, 128] width 35 height 16
type input "15"
click at [577, 340] on button "Update" at bounding box center [575, 338] width 177 height 20
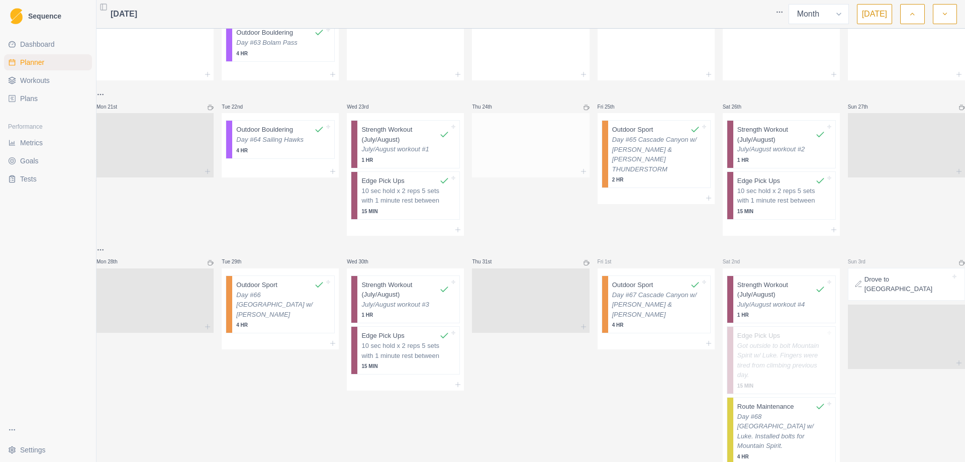
scroll to position [389, 0]
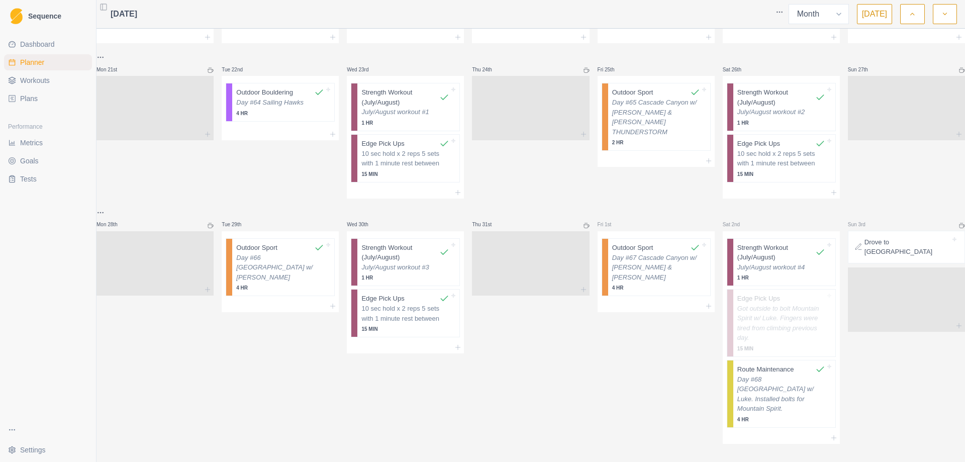
click at [943, 15] on icon "button" at bounding box center [945, 14] width 7 height 10
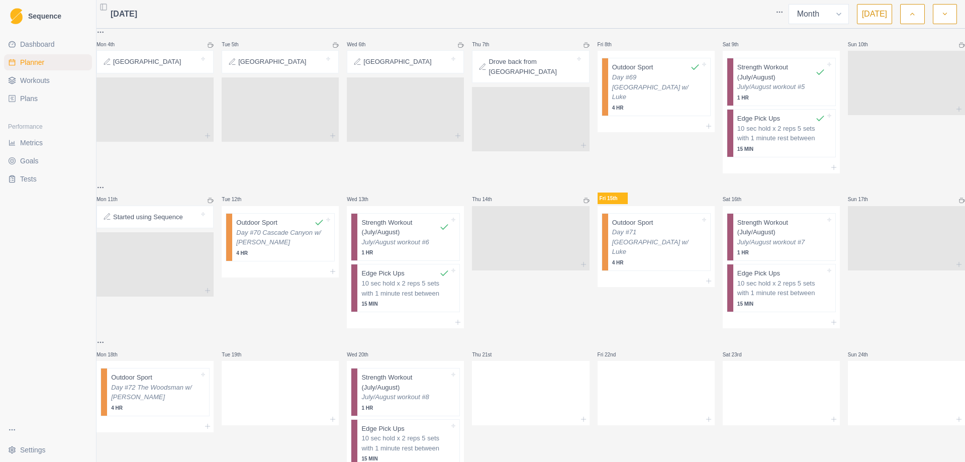
scroll to position [251, 0]
